Goal: Task Accomplishment & Management: Manage account settings

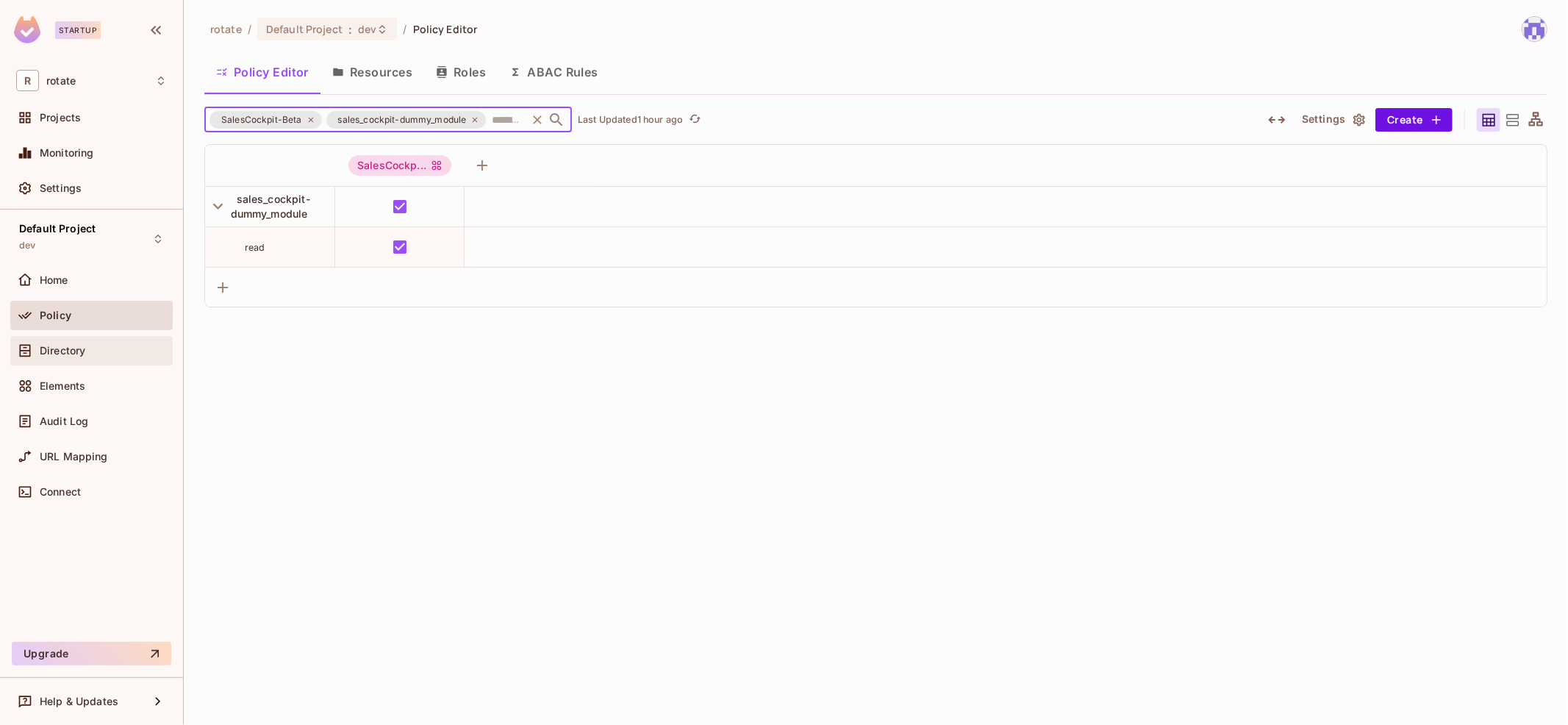
click at [153, 350] on div "Directory" at bounding box center [103, 351] width 127 height 12
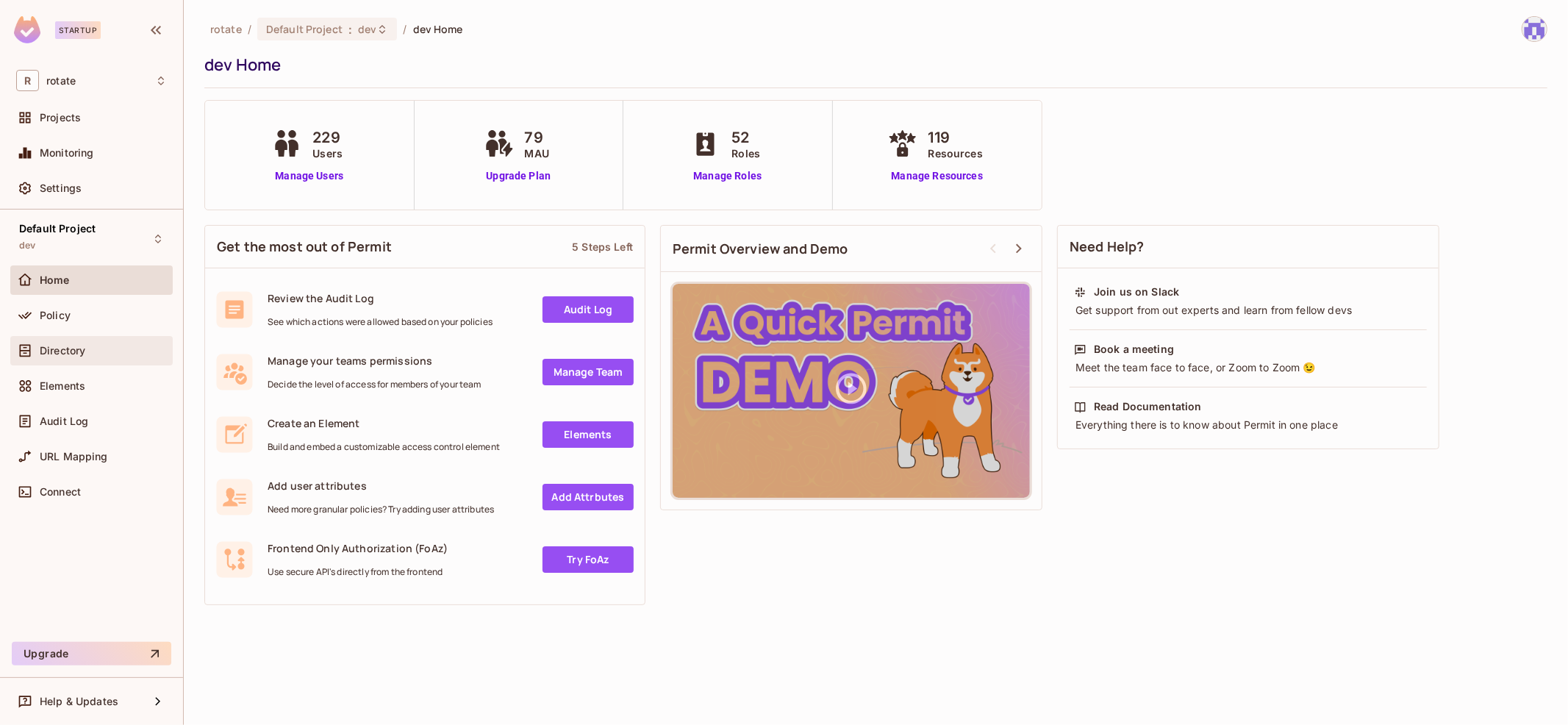
click at [100, 356] on div "Directory" at bounding box center [91, 351] width 151 height 18
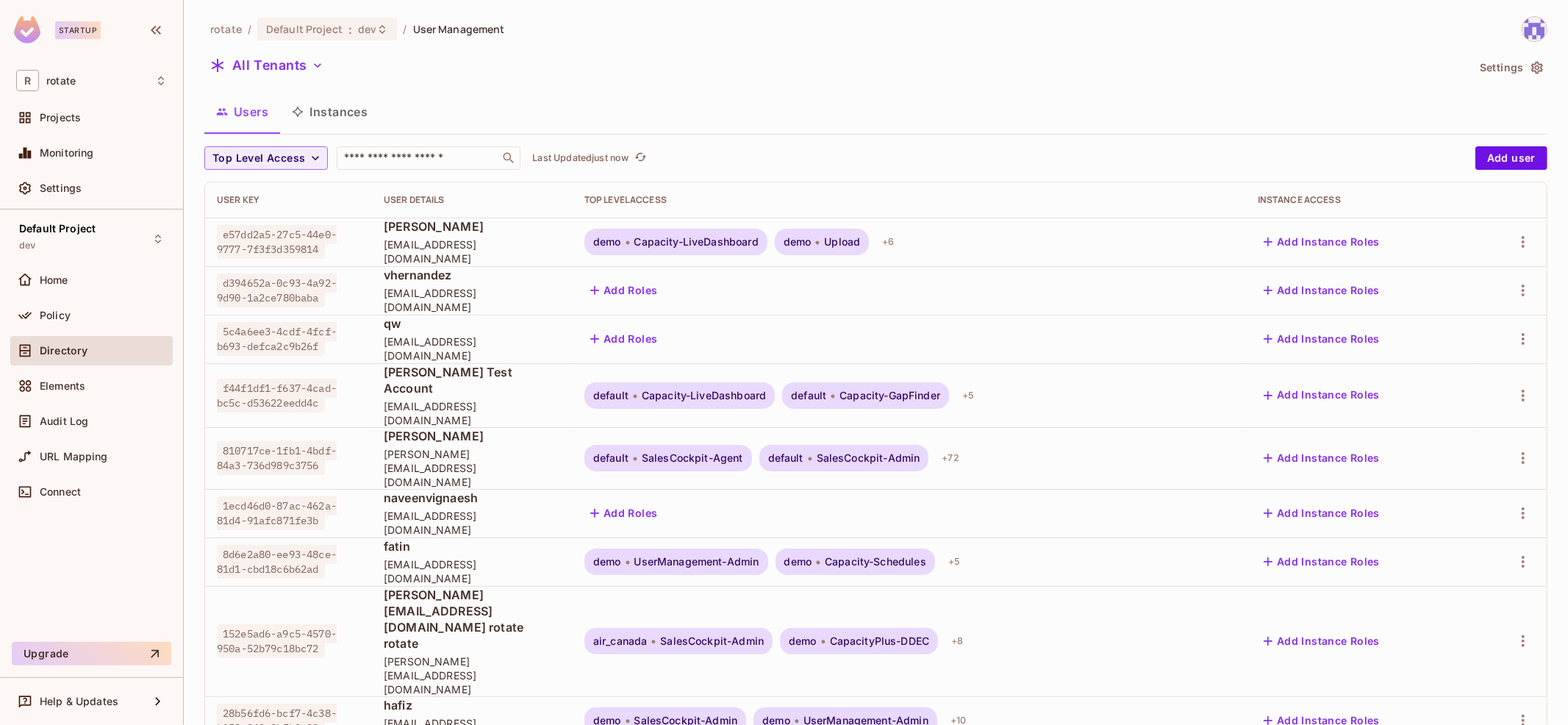
click at [1516, 58] on button "Settings" at bounding box center [1510, 67] width 73 height 23
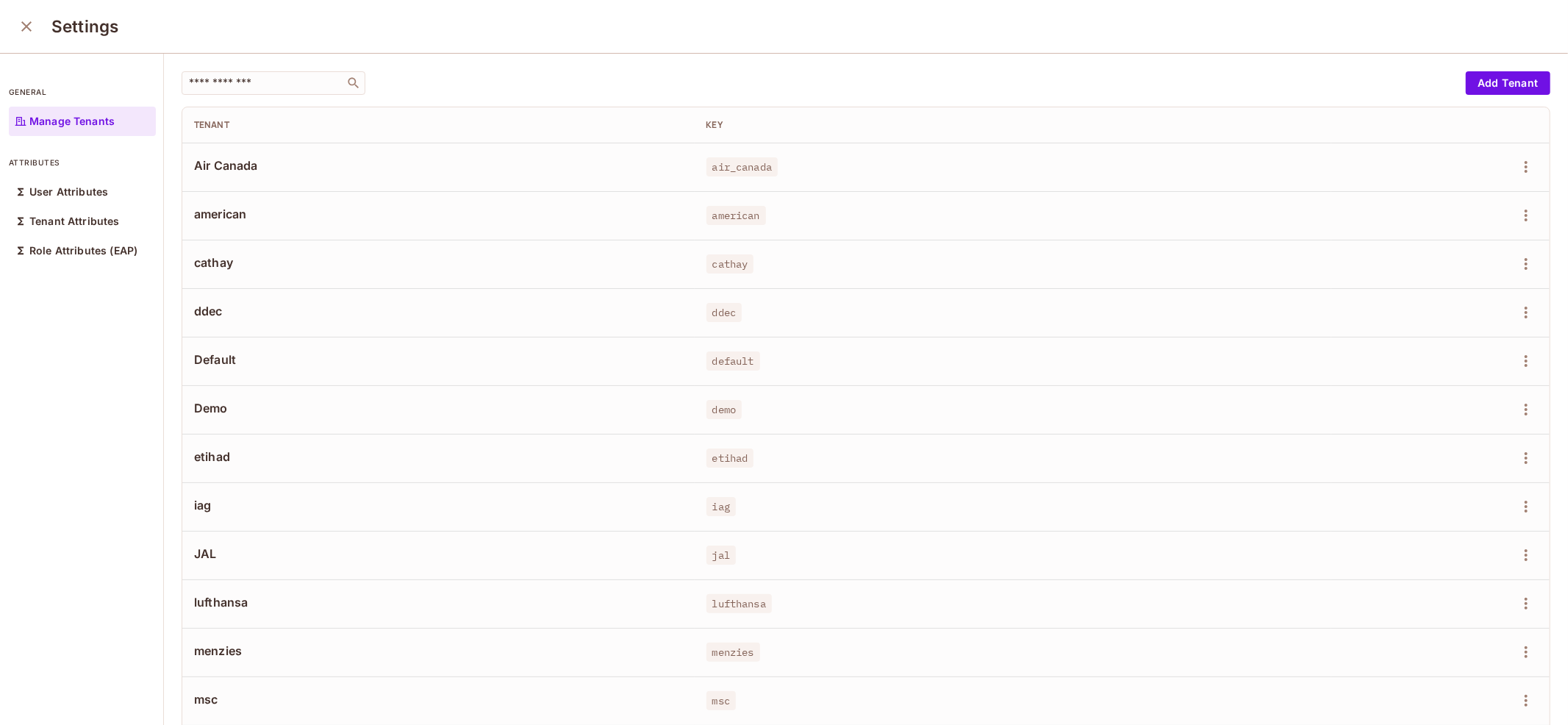
click at [23, 25] on icon "close" at bounding box center [27, 27] width 18 height 18
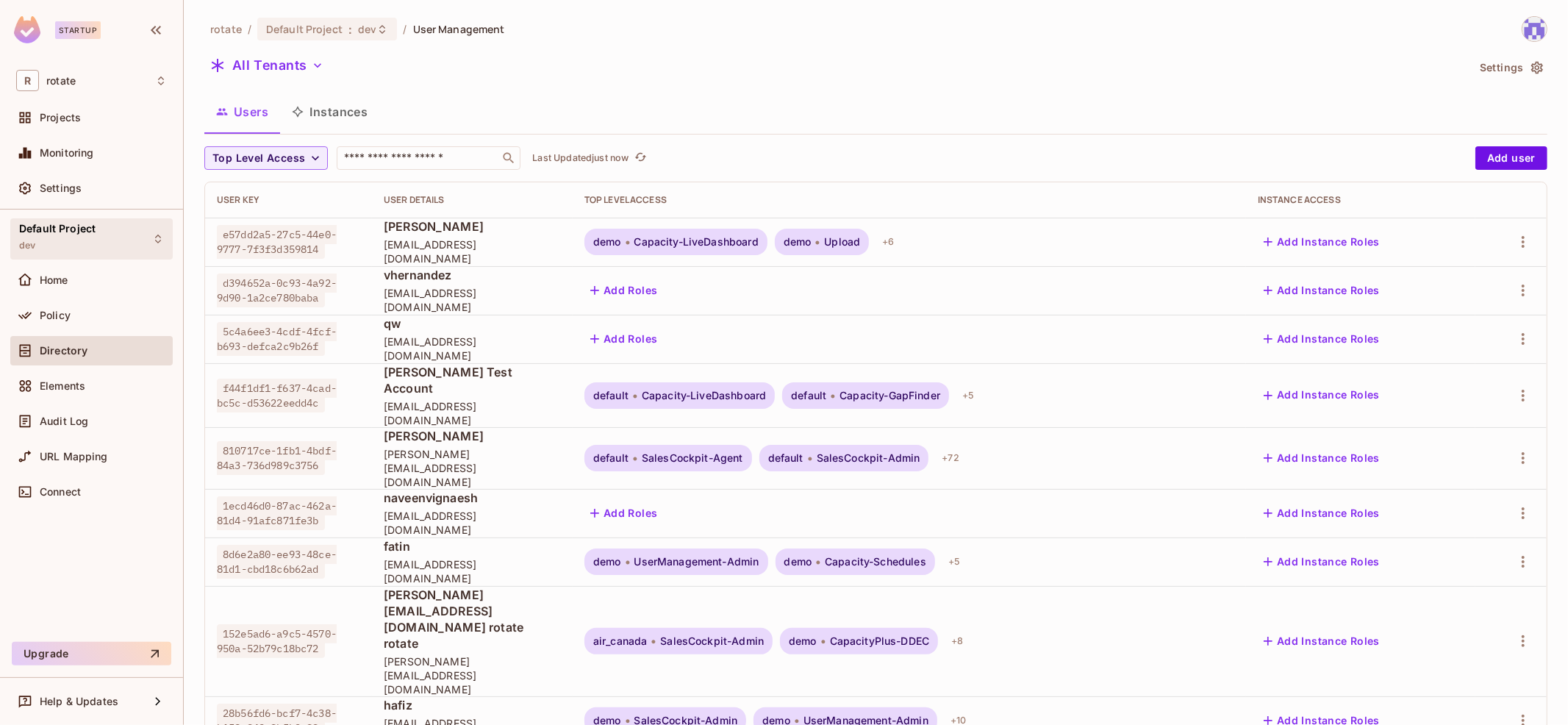
click at [98, 246] on div "Default Project dev" at bounding box center [91, 239] width 162 height 40
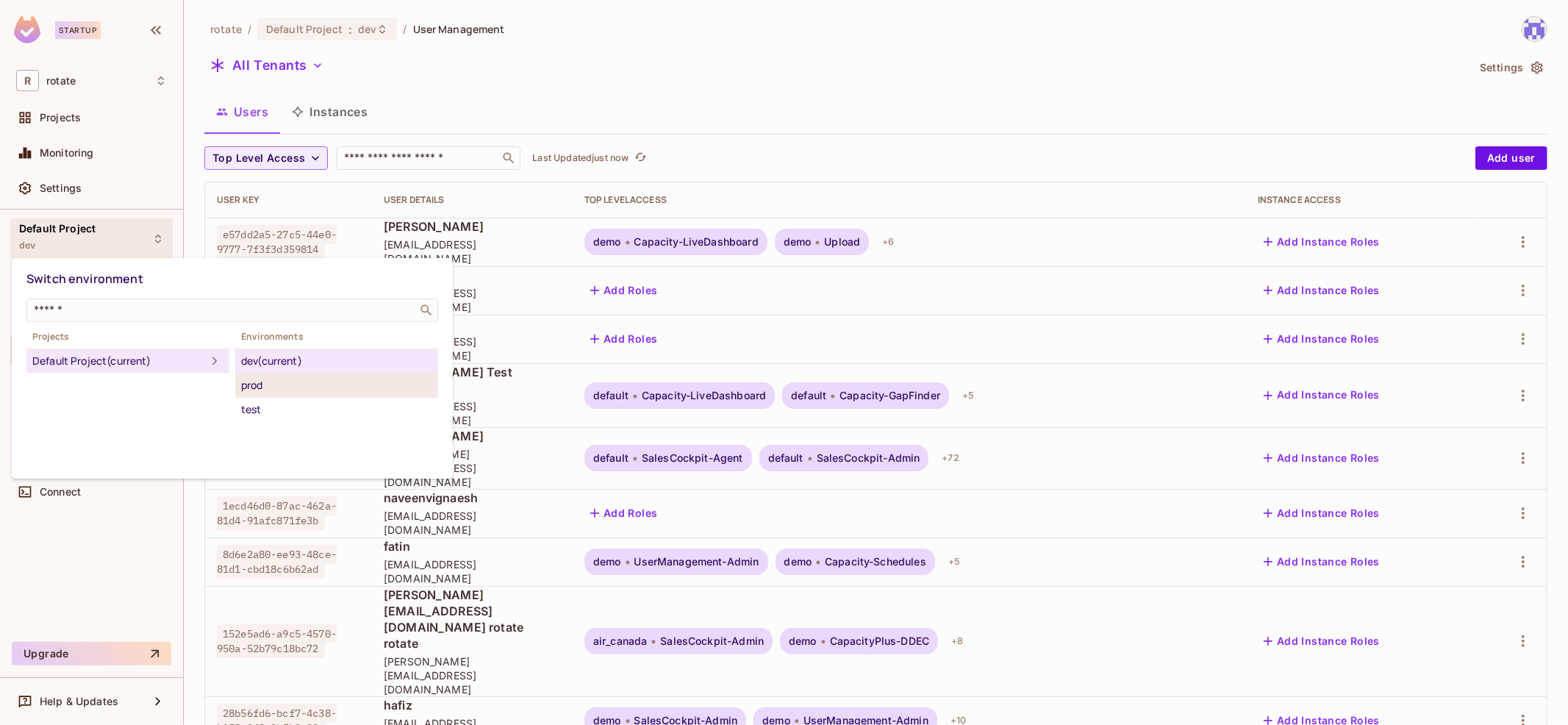
click at [370, 386] on div "prod" at bounding box center [336, 386] width 191 height 18
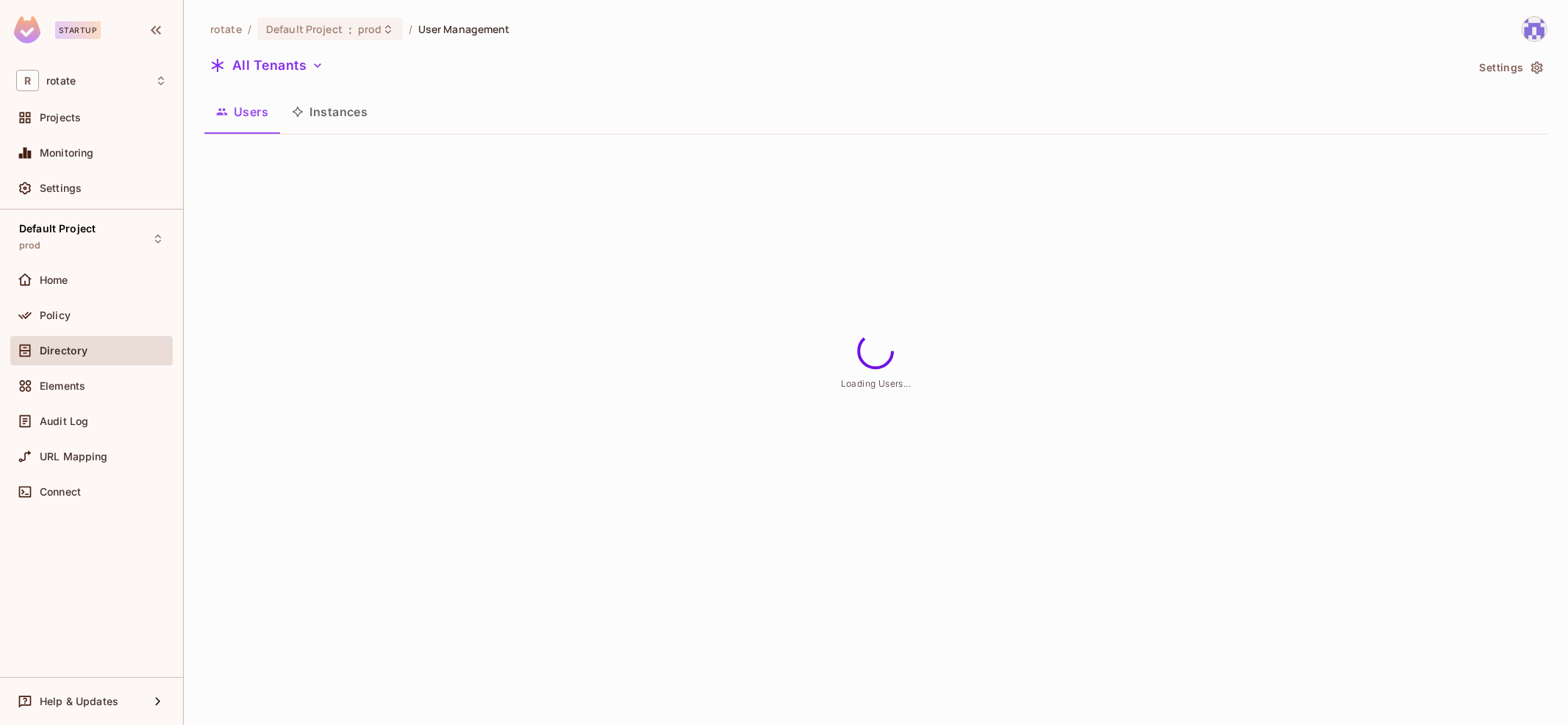
click at [1497, 68] on button "Settings" at bounding box center [1510, 67] width 73 height 23
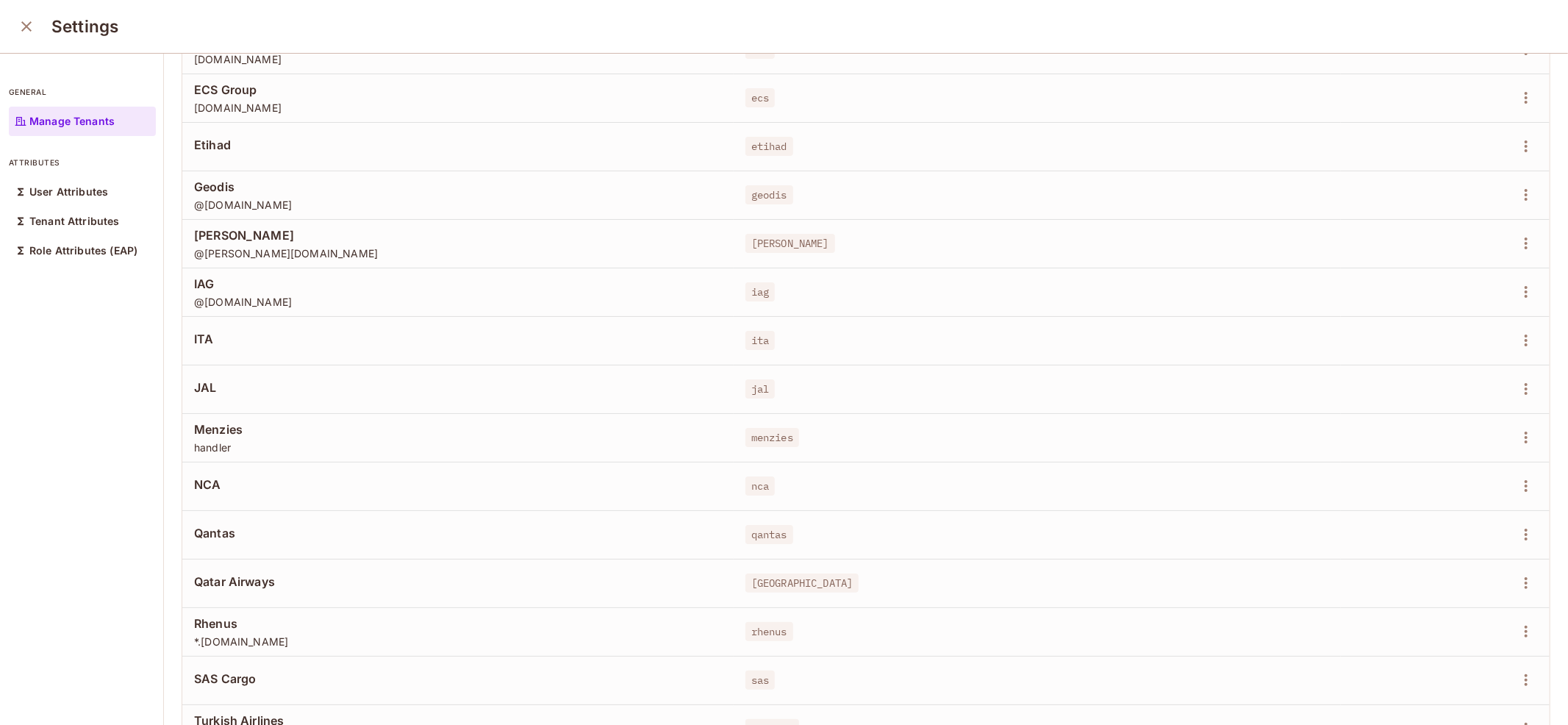
scroll to position [773, 0]
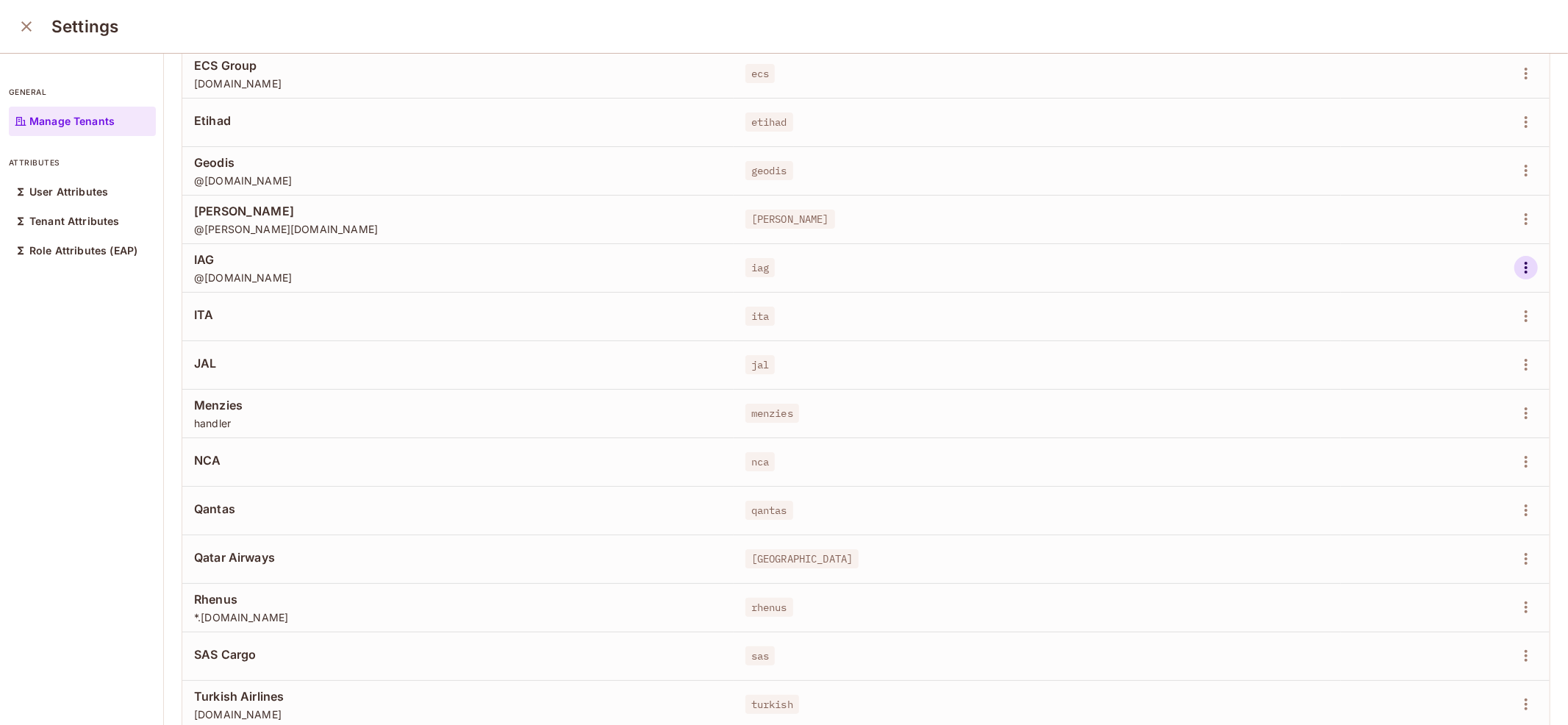
click at [1531, 265] on icon "button" at bounding box center [1526, 268] width 18 height 18
click at [1457, 315] on li "Edit" at bounding box center [1463, 300] width 130 height 32
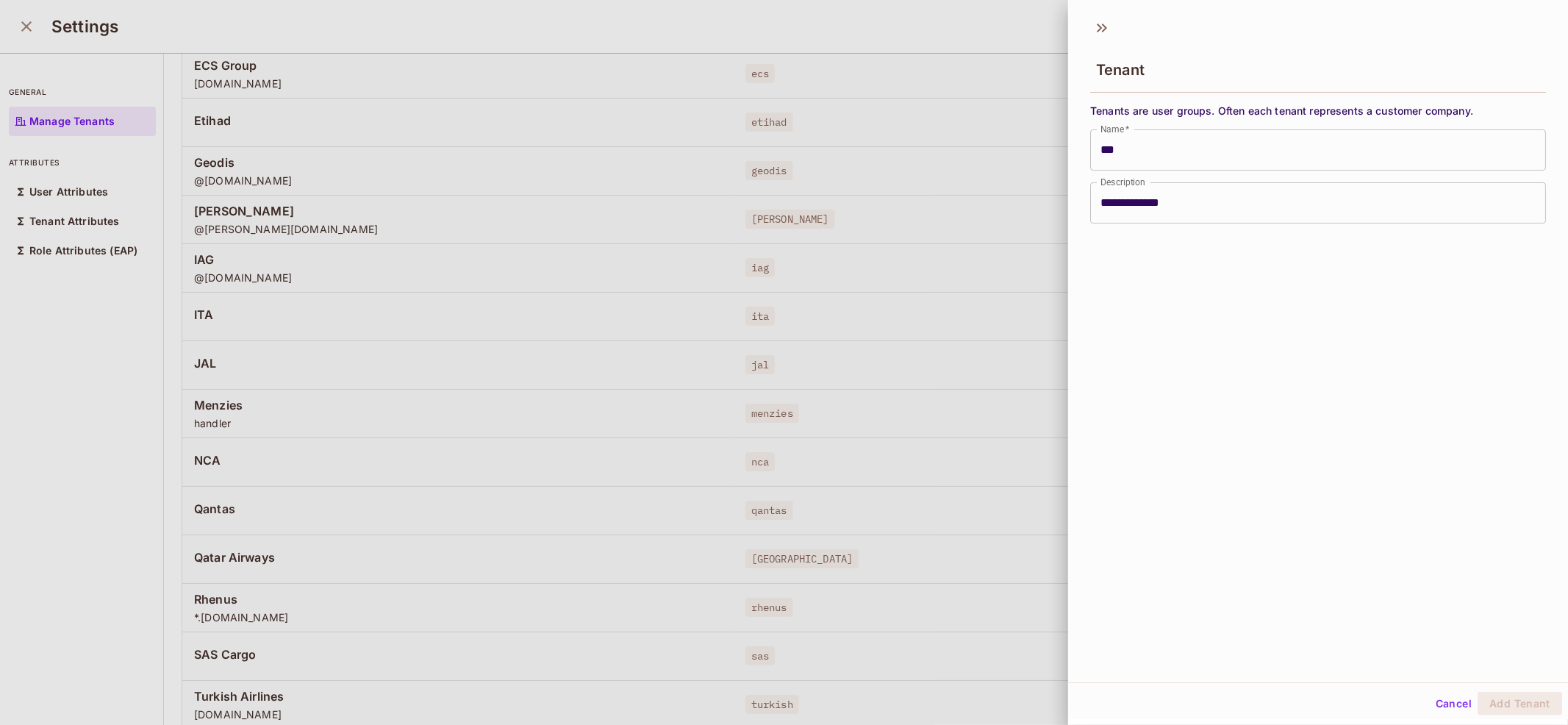
click at [1179, 157] on input "***" at bounding box center [1318, 150] width 456 height 41
click at [1528, 705] on button "Add Tenant" at bounding box center [1519, 703] width 85 height 23
type input "***"
